Goal: Find specific page/section: Find specific page/section

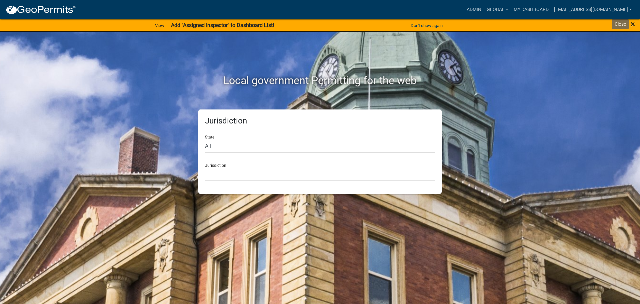
click at [633, 24] on span "×" at bounding box center [633, 23] width 4 height 9
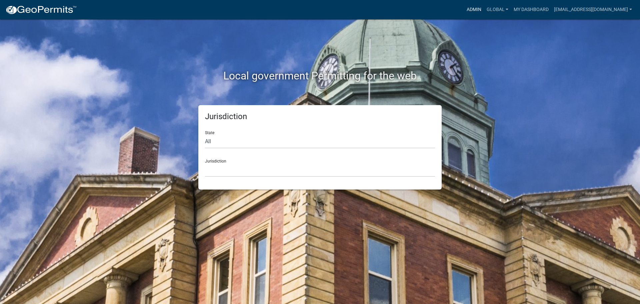
click at [477, 8] on link "Admin" at bounding box center [474, 9] width 20 height 13
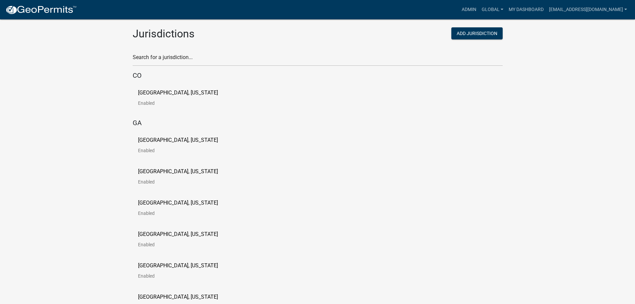
click at [168, 200] on p "Gilmer County, Georgia" at bounding box center [178, 202] width 80 height 5
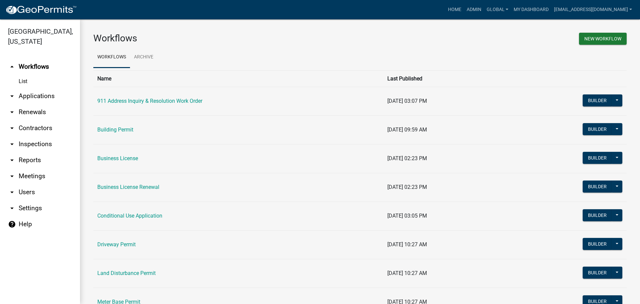
click at [36, 128] on link "arrow_drop_down Contractors" at bounding box center [40, 128] width 80 height 16
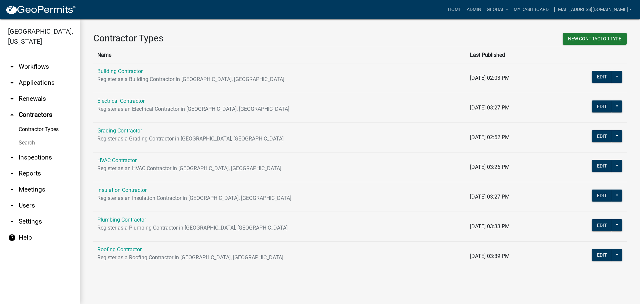
click at [29, 144] on link "Search" at bounding box center [40, 142] width 80 height 13
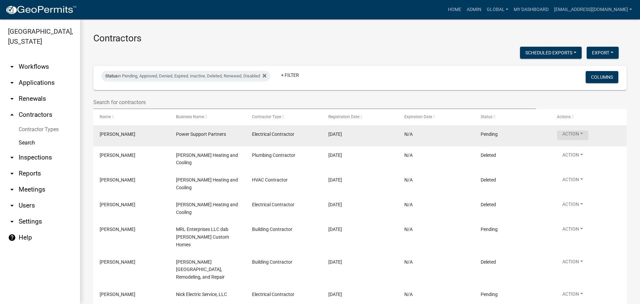
click at [581, 135] on button "Action" at bounding box center [572, 135] width 31 height 10
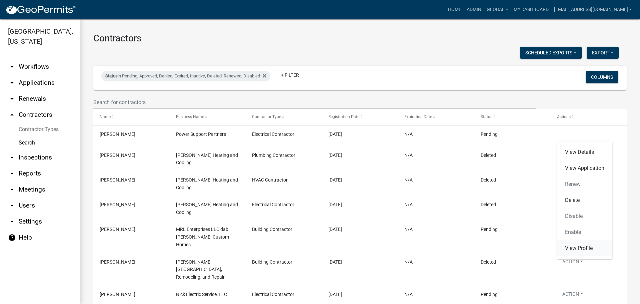
click at [577, 244] on link "View Profile" at bounding box center [584, 248] width 55 height 16
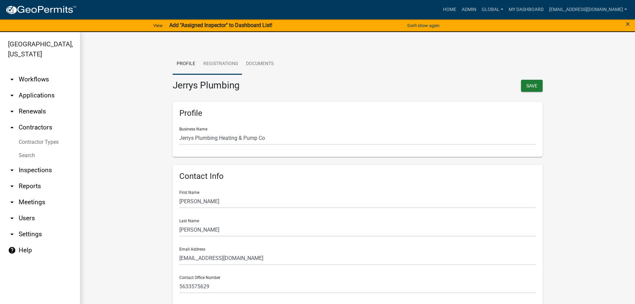
click at [224, 62] on link "Registrations" at bounding box center [220, 63] width 43 height 21
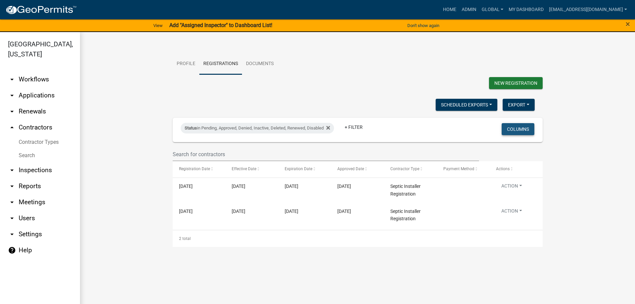
click at [520, 126] on button "Columns" at bounding box center [518, 129] width 33 height 12
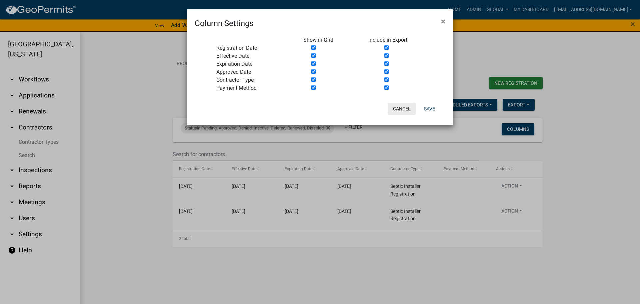
click at [403, 109] on button "Cancel" at bounding box center [402, 109] width 28 height 12
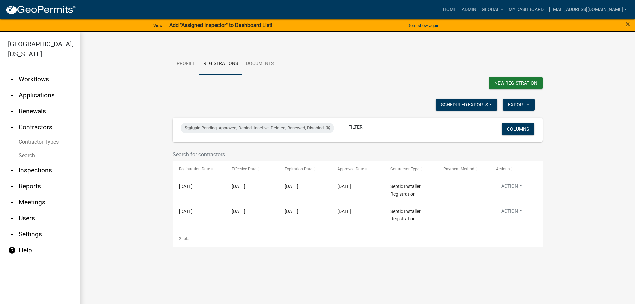
click at [117, 181] on form "Profile Registrations Documents New Registration Scheduled Exports + Create New…" at bounding box center [357, 149] width 528 height 193
drag, startPoint x: 127, startPoint y: 194, endPoint x: 157, endPoint y: 145, distance: 56.9
click at [127, 193] on form "Profile Registrations Documents New Registration Scheduled Exports + Create New…" at bounding box center [357, 149] width 528 height 193
click at [585, 122] on form "Profile Registrations Documents New Registration Scheduled Exports + Create New…" at bounding box center [357, 149] width 528 height 193
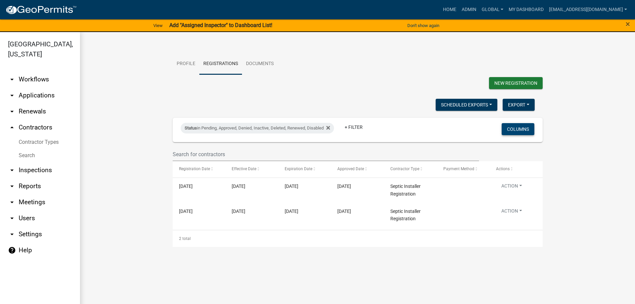
click at [525, 128] on button "Columns" at bounding box center [518, 129] width 33 height 12
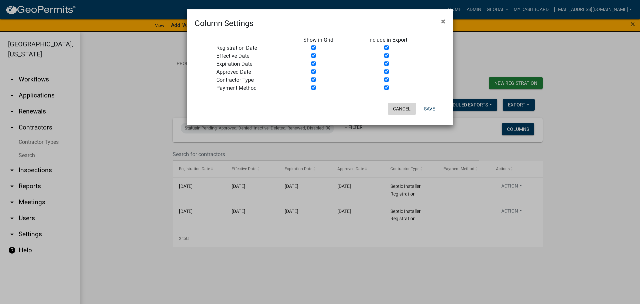
click at [408, 112] on button "Cancel" at bounding box center [402, 109] width 28 height 12
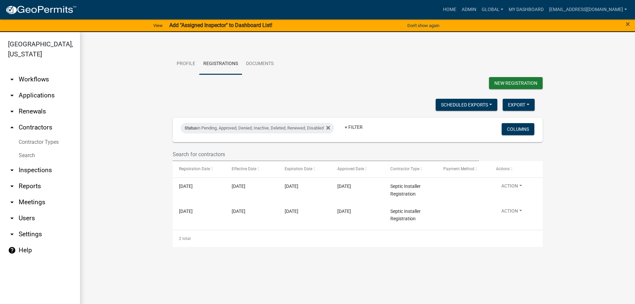
click at [136, 128] on form "Profile Registrations Documents New Registration Scheduled Exports + Create New…" at bounding box center [357, 149] width 528 height 193
click at [129, 75] on form "Profile Registrations Documents New Registration Scheduled Exports + Create New…" at bounding box center [357, 149] width 528 height 193
click at [137, 169] on form "Profile Registrations Documents New Registration Scheduled Exports + Create New…" at bounding box center [357, 149] width 528 height 193
click at [137, 168] on form "Profile Registrations Documents New Registration Scheduled Exports + Create New…" at bounding box center [357, 149] width 528 height 193
click at [129, 137] on form "Profile Registrations Documents New Registration Scheduled Exports + Create New…" at bounding box center [357, 149] width 528 height 193
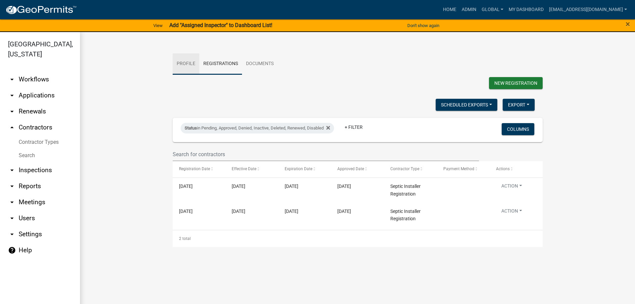
click at [188, 65] on link "Profile" at bounding box center [186, 63] width 27 height 21
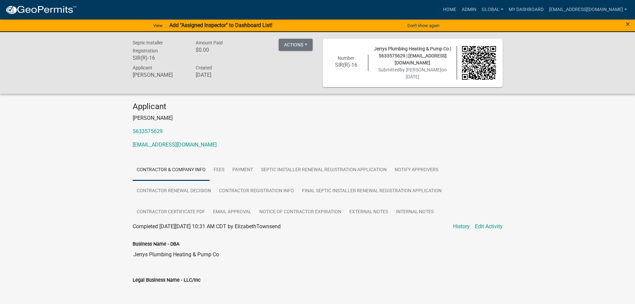
click at [96, 71] on div "Septic Installer Registration SIR(R)-16 Amount Paid $0.00 Actions Unvoid Printe…" at bounding box center [317, 63] width 635 height 62
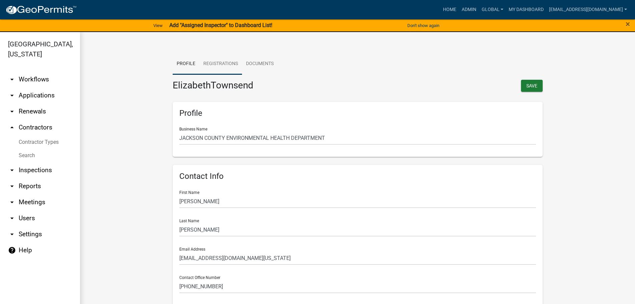
click at [229, 62] on link "Registrations" at bounding box center [220, 63] width 43 height 21
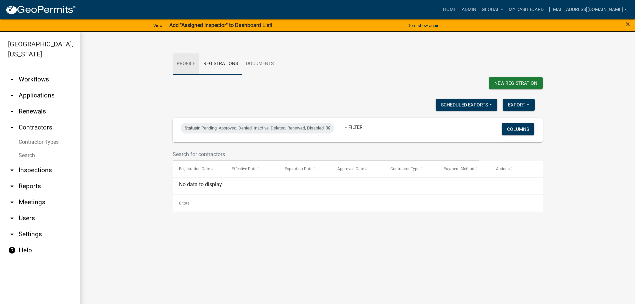
click at [188, 64] on link "Profile" at bounding box center [186, 63] width 27 height 21
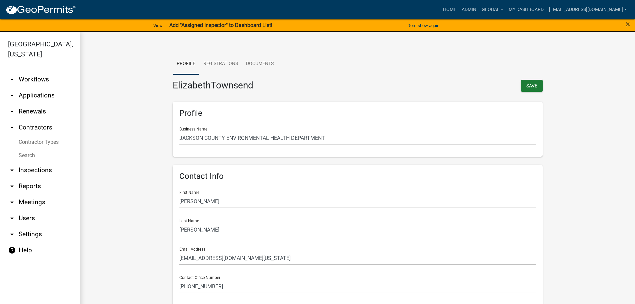
click at [253, 64] on link "Documents" at bounding box center [260, 63] width 36 height 21
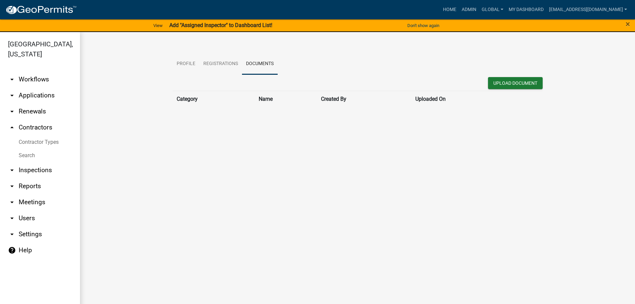
click at [156, 74] on form "Profile Registrations Documents Upload Document Category Name Created By Upload…" at bounding box center [357, 80] width 528 height 54
click at [183, 64] on link "Profile" at bounding box center [186, 63] width 27 height 21
